Goal: Task Accomplishment & Management: Manage account settings

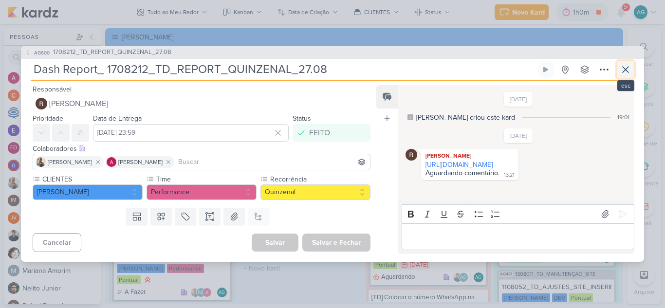
click at [628, 72] on icon at bounding box center [625, 70] width 6 height 6
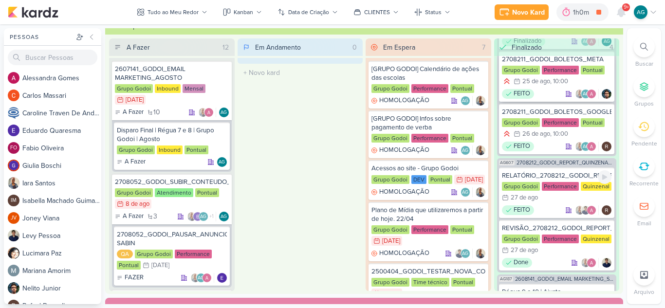
scroll to position [146, 0]
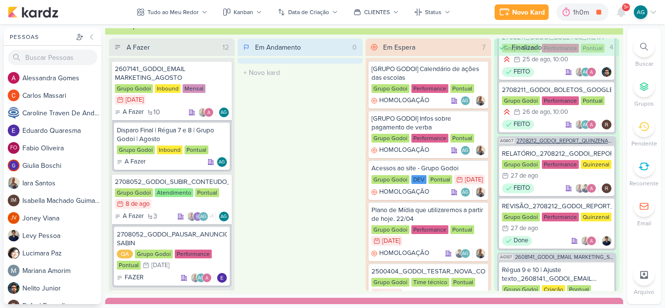
click at [555, 143] on span "2708212_GODOI_REPORT_QUINZENAL_28.08" at bounding box center [565, 140] width 98 height 5
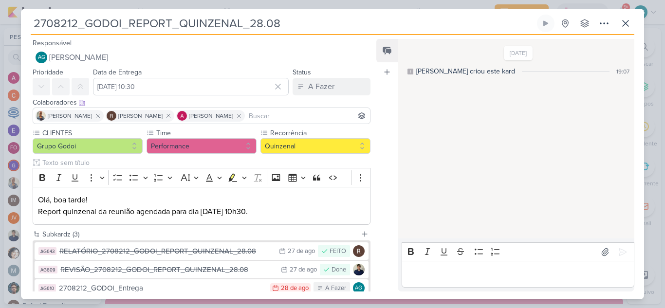
drag, startPoint x: 289, startPoint y: 24, endPoint x: 21, endPoint y: 28, distance: 267.7
click at [21, 28] on div "2708212_GODOI_REPORT_QUINZENAL_28.08 Criado por mim nenhum grupo disponível" at bounding box center [332, 157] width 623 height 285
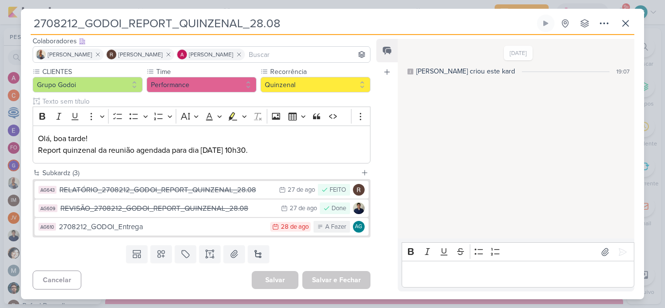
scroll to position [0, 0]
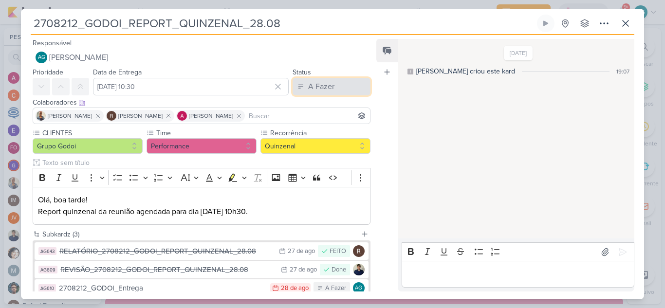
click at [310, 88] on div "A Fazer" at bounding box center [321, 87] width 26 height 12
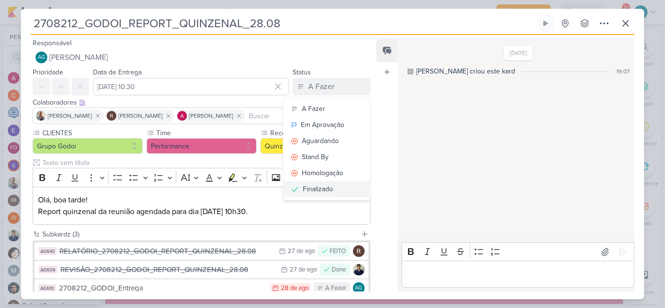
click at [309, 188] on div "Finalizado" at bounding box center [318, 189] width 30 height 10
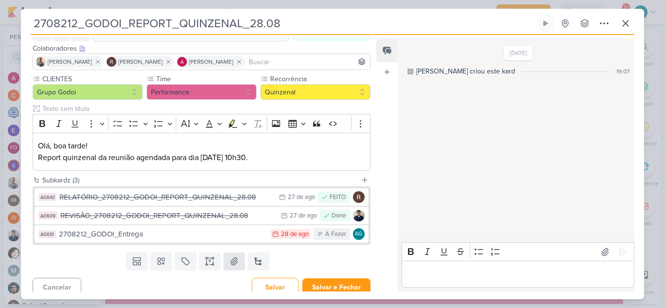
scroll to position [61, 0]
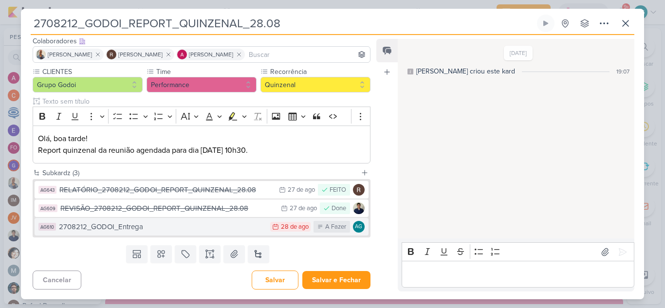
click at [218, 228] on div "2708212_GODOI_Entrega" at bounding box center [162, 226] width 206 height 11
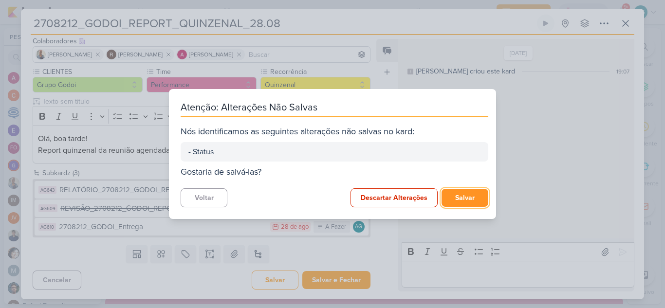
click at [467, 199] on button "Salvar" at bounding box center [464, 198] width 47 height 18
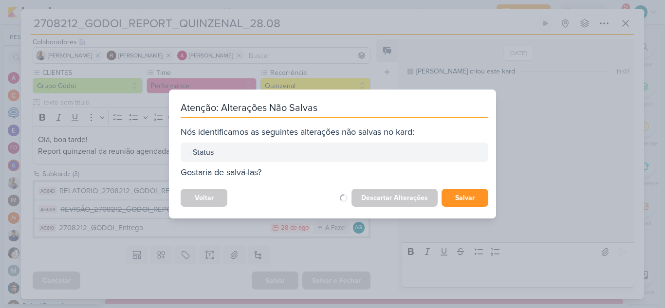
scroll to position [60, 0]
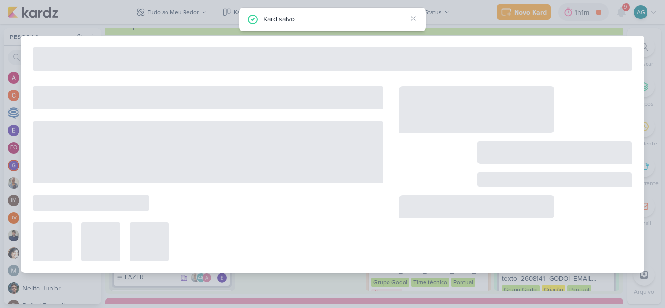
type input "2708212_GODOI_Entrega"
type input "[DATE] 23:59"
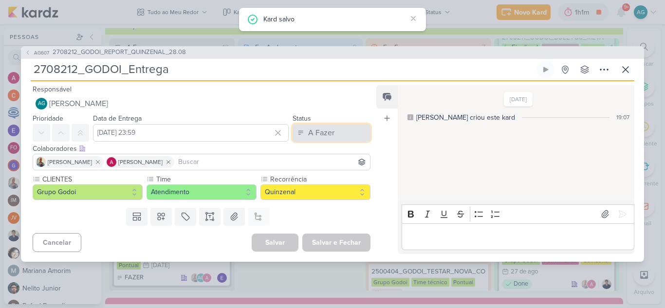
click at [316, 131] on div "A Fazer" at bounding box center [321, 133] width 26 height 12
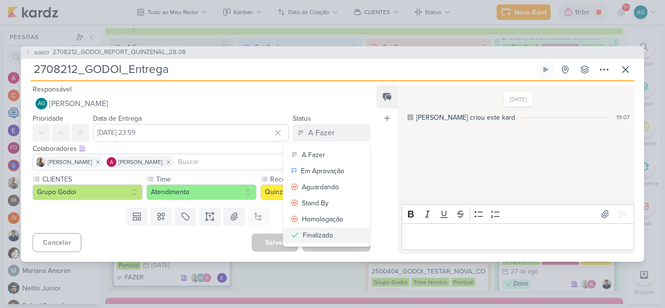
click at [334, 234] on button "Finalizado" at bounding box center [326, 235] width 87 height 16
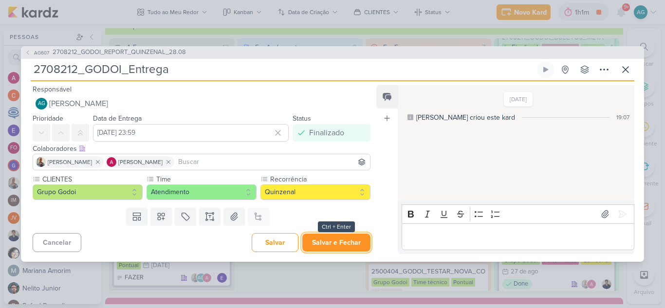
click at [338, 242] on button "Salvar e Fechar" at bounding box center [336, 243] width 68 height 18
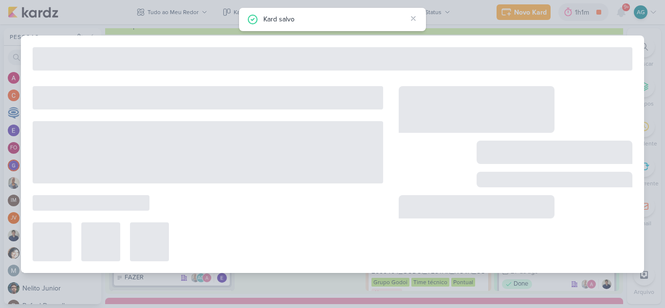
type input "2708212_GODOI_REPORT_QUINZENAL_28.08"
type input "[DATE] 10:30"
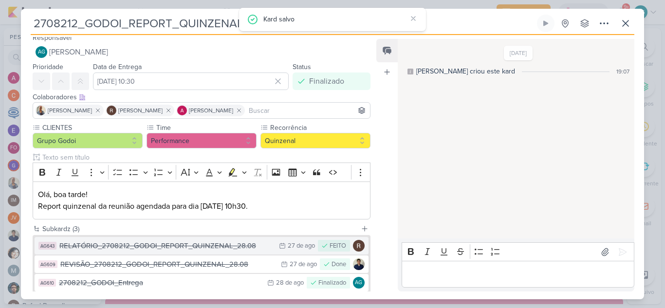
scroll to position [0, 0]
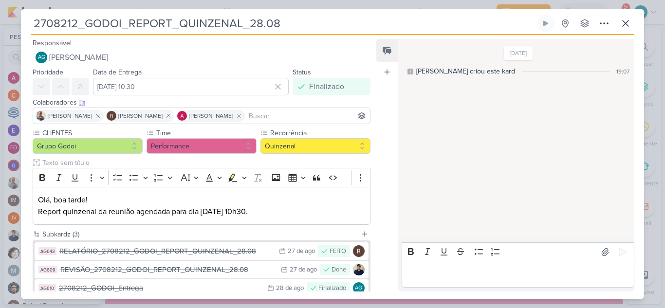
drag, startPoint x: 337, startPoint y: 24, endPoint x: 31, endPoint y: 25, distance: 306.1
click at [31, 25] on input "2708212_GODOI_REPORT_QUINZENAL_28.08" at bounding box center [283, 24] width 504 height 18
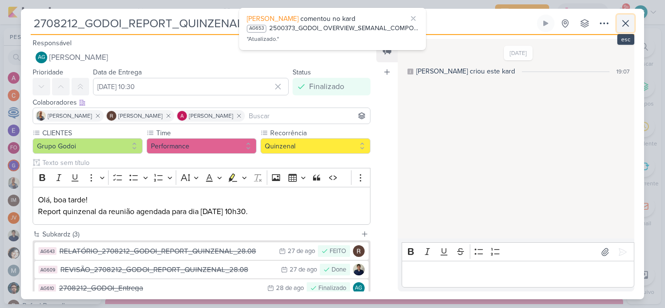
click at [632, 26] on button at bounding box center [626, 24] width 18 height 18
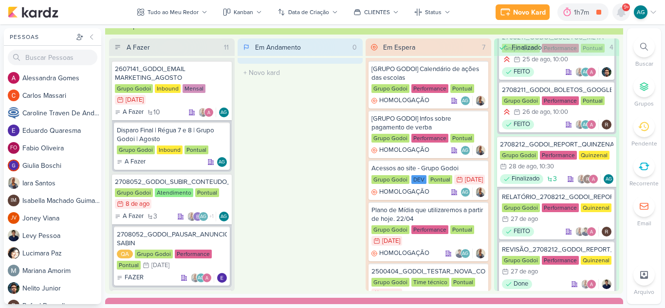
click at [621, 13] on icon at bounding box center [621, 12] width 8 height 9
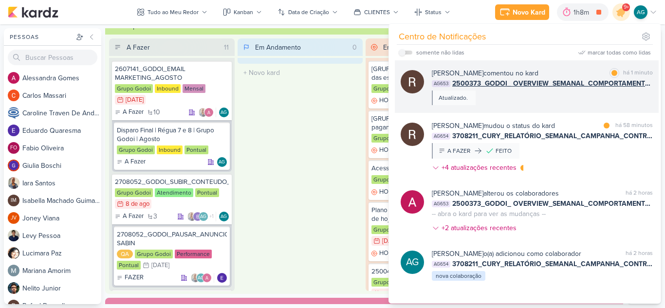
click at [554, 102] on div "[PERSON_NAME] comentou no kard marcar como lida há 1 minuto AG653 2500373_GODOI…" at bounding box center [542, 86] width 221 height 37
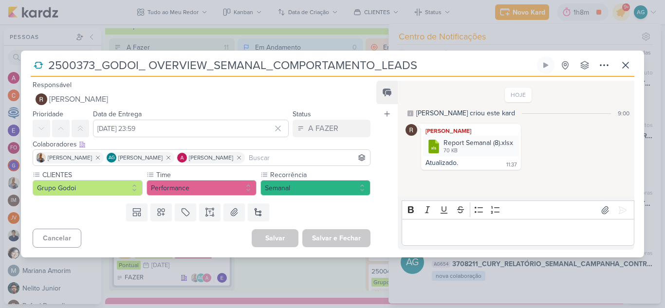
drag, startPoint x: 434, startPoint y: 67, endPoint x: 48, endPoint y: 88, distance: 386.5
click at [48, 88] on div "2500373_GODOI_ OVERVIEW_SEMANAL_COMPORTAMENTO_LEADS Criado por mim nenhum grupo…" at bounding box center [332, 156] width 623 height 201
click at [509, 143] on icon at bounding box center [511, 144] width 8 height 8
click at [472, 176] on div "Baixar" at bounding box center [464, 176] width 18 height 10
drag, startPoint x: 93, startPoint y: 64, endPoint x: 45, endPoint y: 64, distance: 48.2
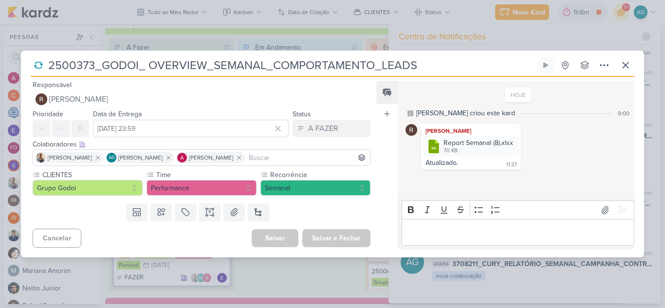
click at [45, 64] on div "2500373_GODOI_ OVERVIEW_SEMANAL_COMPORTAMENTO_LEADS" at bounding box center [283, 65] width 504 height 18
click at [629, 66] on icon at bounding box center [625, 65] width 12 height 12
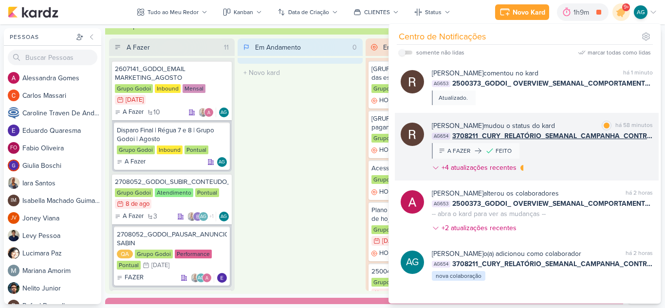
click at [592, 163] on div "[PERSON_NAME] mudou o status do kard marcar como lida há 58 minutos AG654 37082…" at bounding box center [542, 149] width 221 height 56
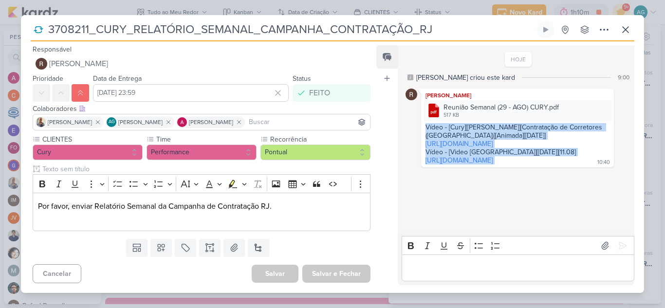
drag, startPoint x: 455, startPoint y: 177, endPoint x: 414, endPoint y: 130, distance: 62.4
click at [414, 130] on div "[PERSON_NAME] .cls-1 {fill: #cb0606;} .cls-1, .cls-2, .cls-3 {fill-rule: evenod…" at bounding box center [518, 128] width 226 height 79
copy div "Vídeo - [Cury][[PERSON_NAME]][Contratação de Corretores ([GEOGRAPHIC_DATA])][An…"
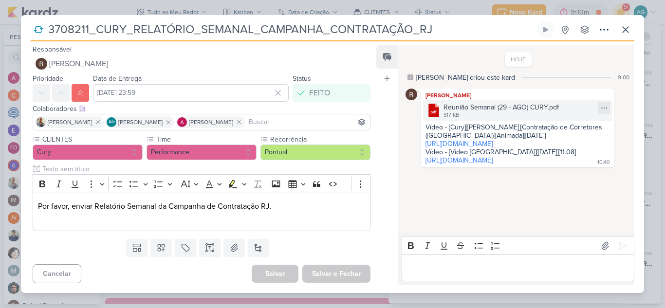
click at [600, 109] on icon at bounding box center [604, 108] width 8 height 8
click at [569, 142] on button "Baixar" at bounding box center [566, 140] width 78 height 14
click at [455, 144] on link "[URL][DOMAIN_NAME]" at bounding box center [458, 144] width 67 height 8
click at [629, 28] on icon at bounding box center [625, 30] width 12 height 12
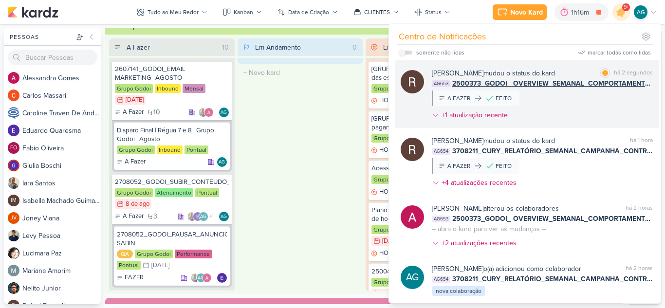
click at [552, 109] on div "[PERSON_NAME] mudou o status do kard marcar como lida há 2 segundos AG653 25003…" at bounding box center [542, 96] width 221 height 56
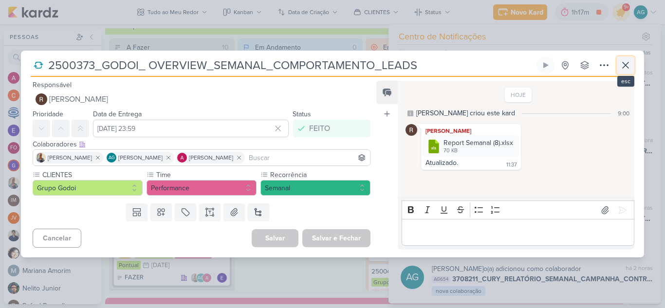
click at [624, 61] on icon at bounding box center [625, 65] width 12 height 12
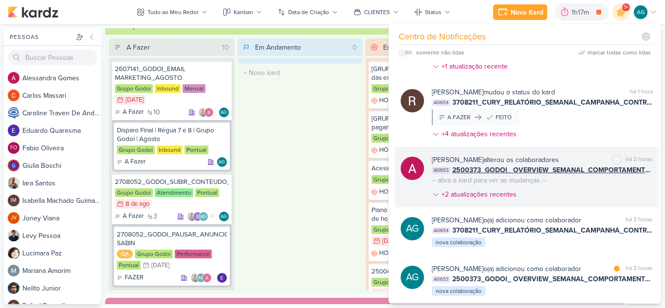
scroll to position [97, 0]
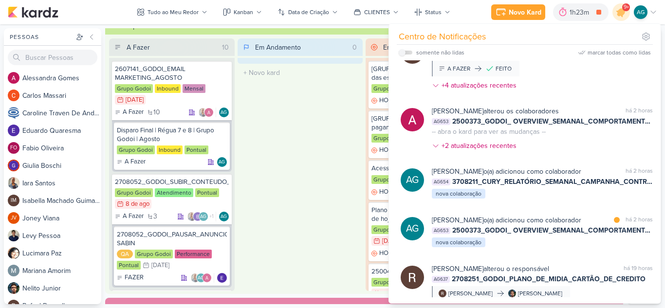
click at [265, 132] on div "Em Andamento 0 O título do kard deve ter menos que 100 caracteres" at bounding box center [300, 164] width 126 height 253
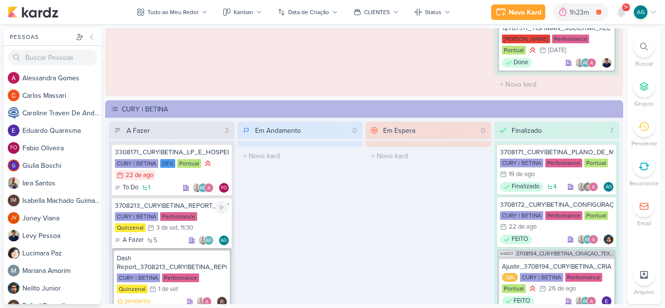
scroll to position [1265, 0]
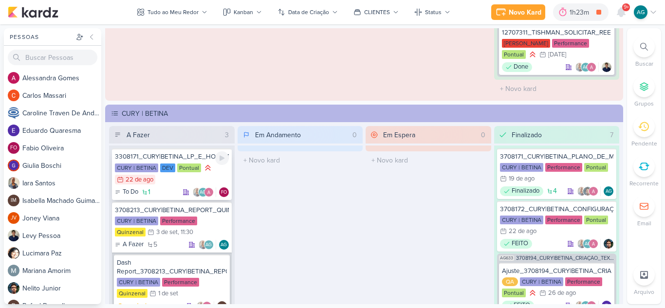
click at [190, 157] on div "3308171_CURY|BETINA_LP_E_HOSPEDAGEM" at bounding box center [172, 156] width 114 height 9
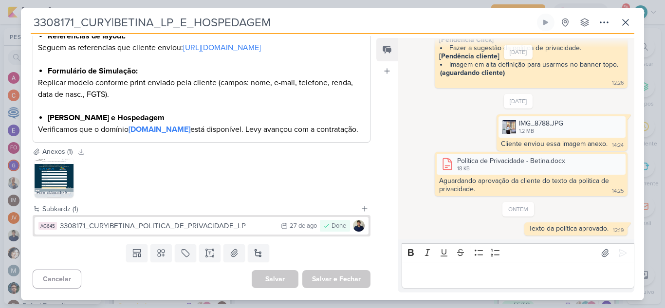
scroll to position [256, 0]
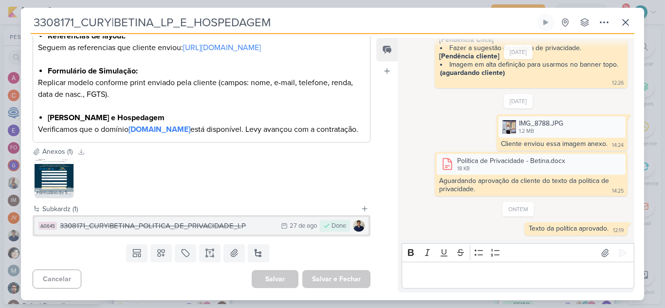
click at [228, 225] on div "3308171_CURY|BETINA_POLITICA_DE_PRIVACIDADE_LP" at bounding box center [168, 225] width 216 height 11
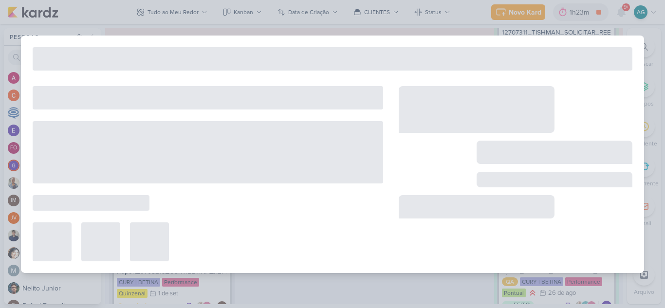
type input "3308171_CURY|BETINA_POLITICA_DE_PRIVACIDADE_LP"
type input "[DATE] 23:59"
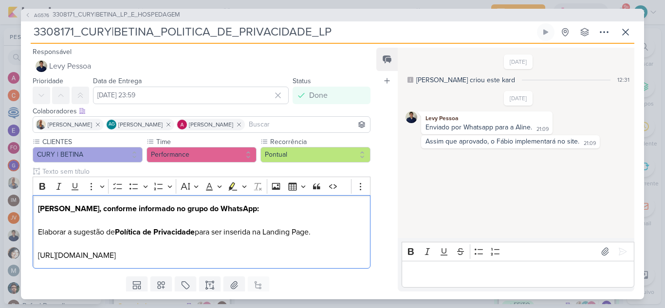
drag, startPoint x: 168, startPoint y: 258, endPoint x: 17, endPoint y: 259, distance: 151.3
click at [17, 259] on div "AG576 3308171_CURY|BETINA_LP_E_HOSPEDAGEM 3308171_CURY|BETINA_POLITICA_DE_PRIVA…" at bounding box center [332, 154] width 665 height 308
copy p "[URL][DOMAIN_NAME]"
click at [623, 32] on icon at bounding box center [625, 32] width 12 height 12
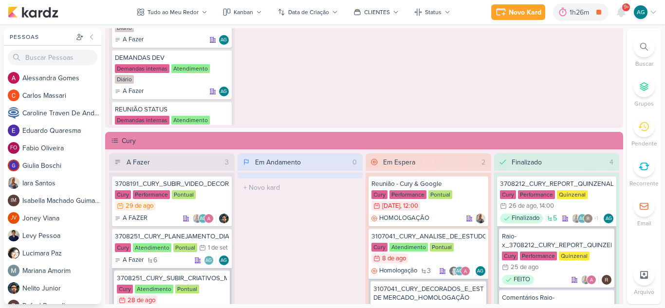
scroll to position [641, 0]
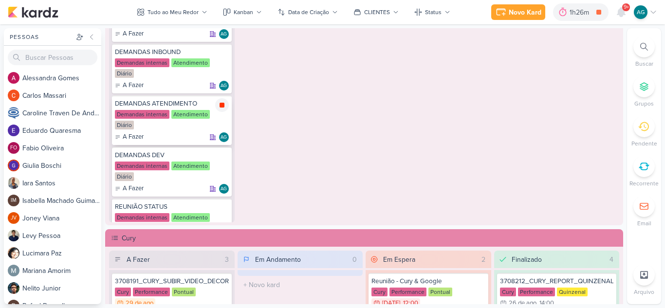
click at [221, 106] on icon at bounding box center [221, 105] width 5 height 5
